Goal: Browse casually

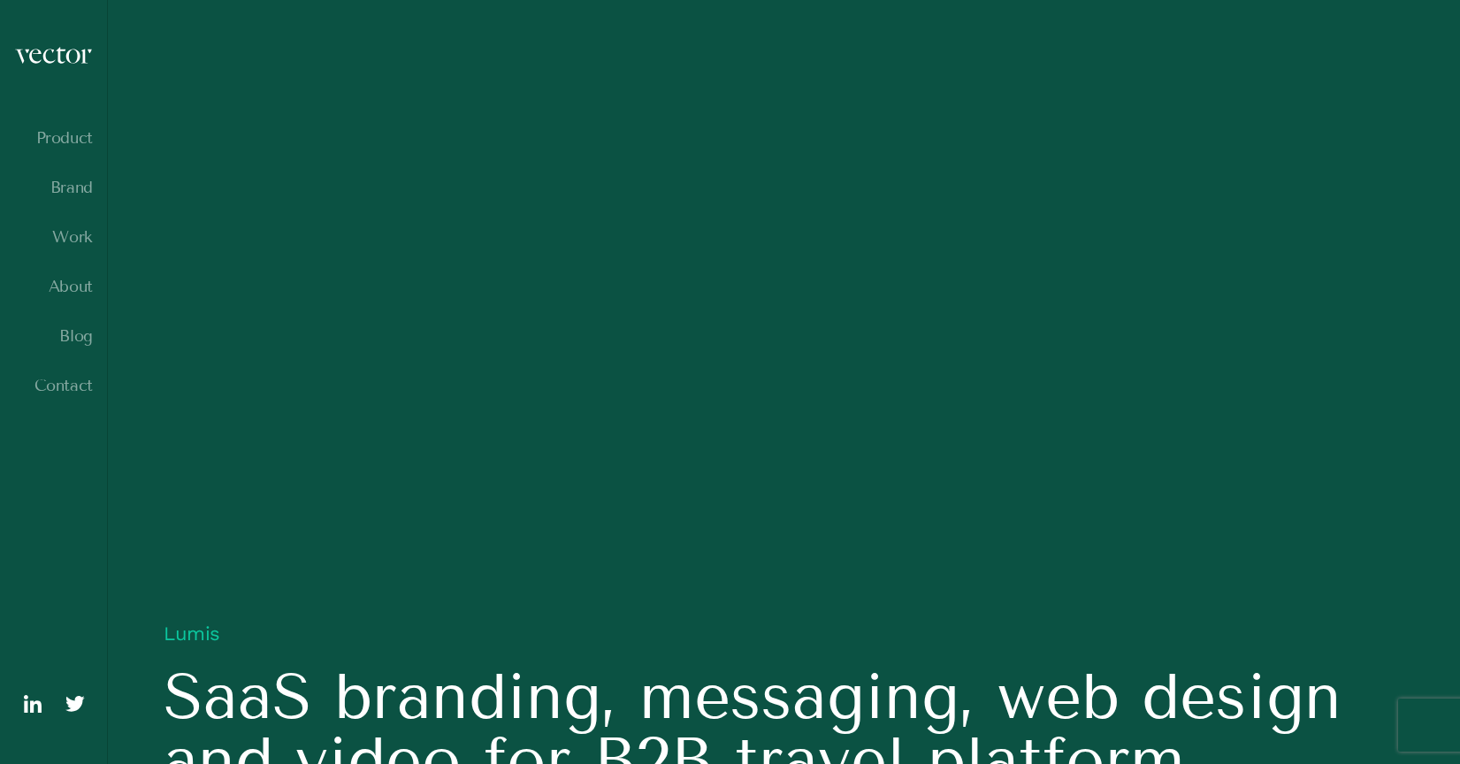
scroll to position [1149, 0]
